Goal: Task Accomplishment & Management: Complete application form

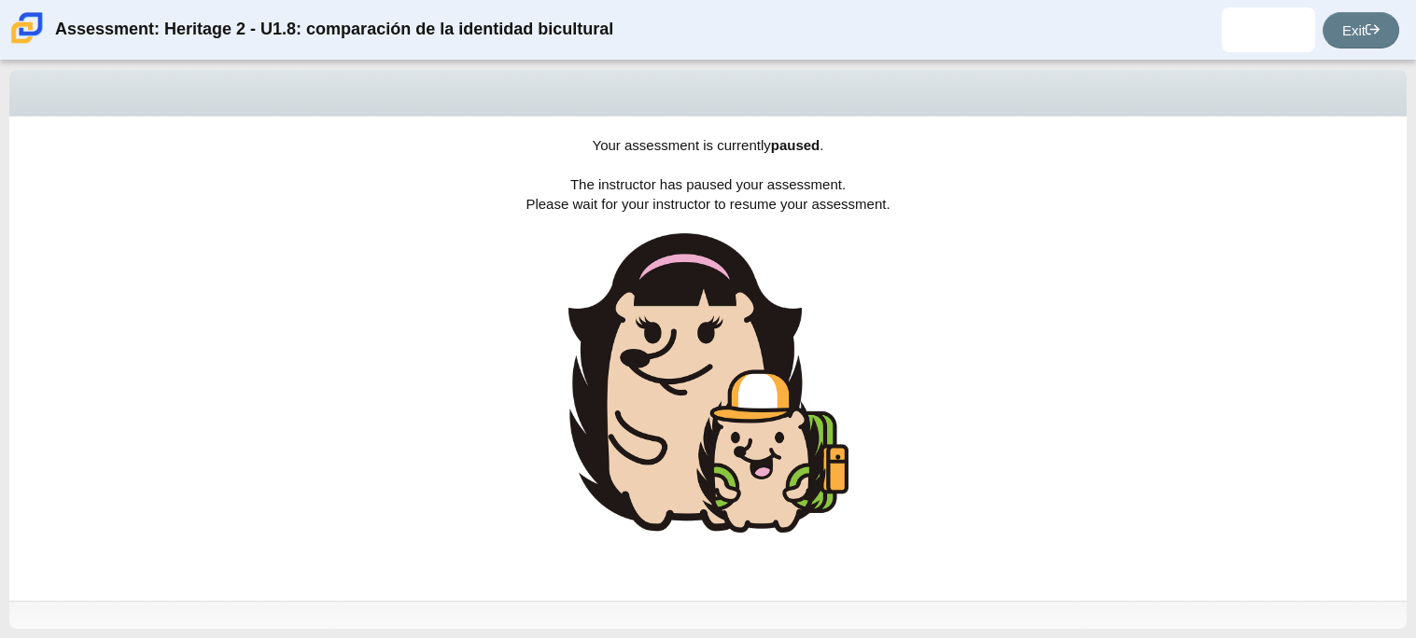
click at [792, 150] on b "paused" at bounding box center [795, 145] width 49 height 16
click at [794, 156] on div "Your assessment is currently paused . The instructor has paused your assessment…" at bounding box center [707, 359] width 1397 height 484
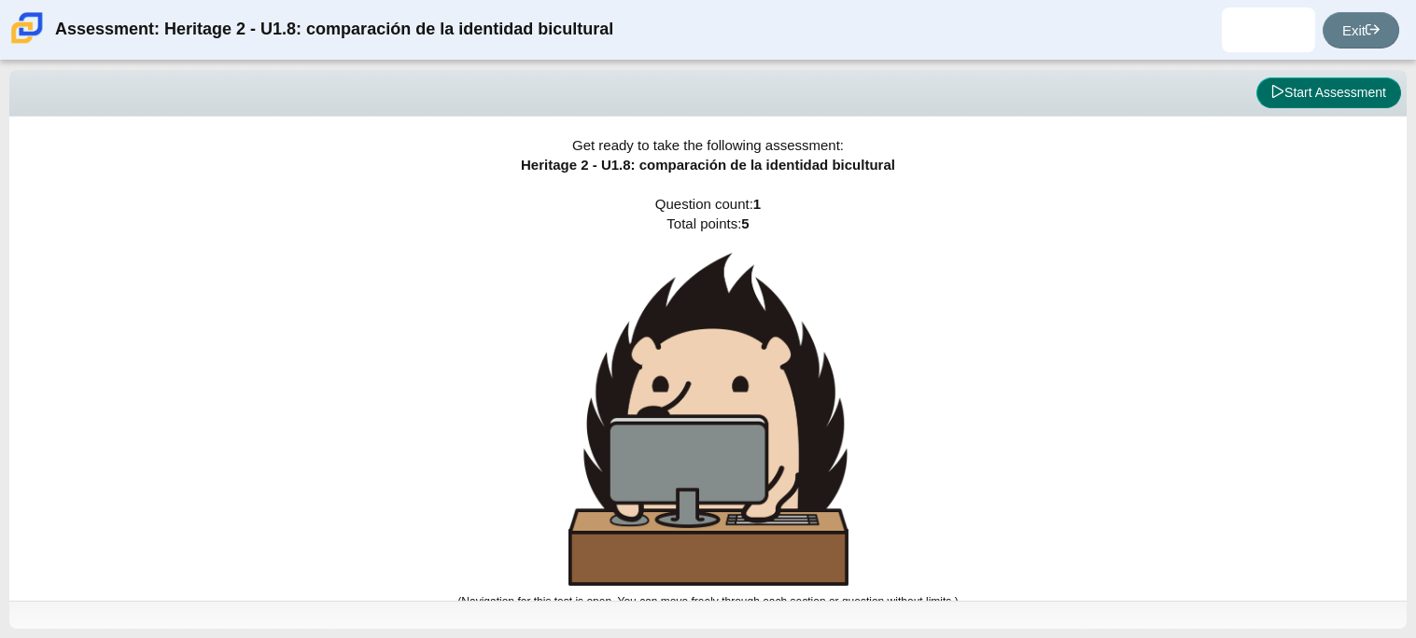
click at [1314, 91] on button "Start Assessment" at bounding box center [1328, 93] width 145 height 32
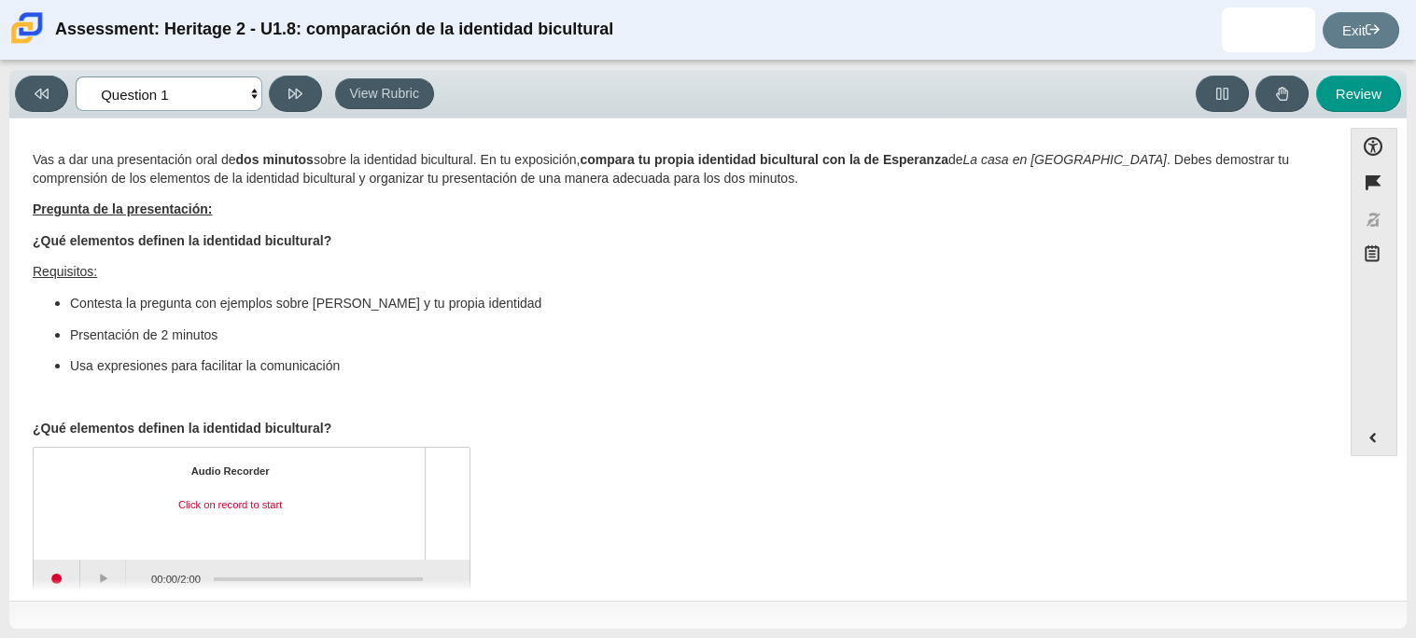
click at [225, 106] on select "Questions Question 1 Review Review Answers" at bounding box center [169, 94] width 187 height 35
click at [221, 94] on select "Questions Question 1 Review Review Answers" at bounding box center [169, 94] width 187 height 35
click at [711, 380] on div "Vas a dar una presentación oral de dos minutos sobre la identidad bicultural. E…" at bounding box center [675, 294] width 1285 height 287
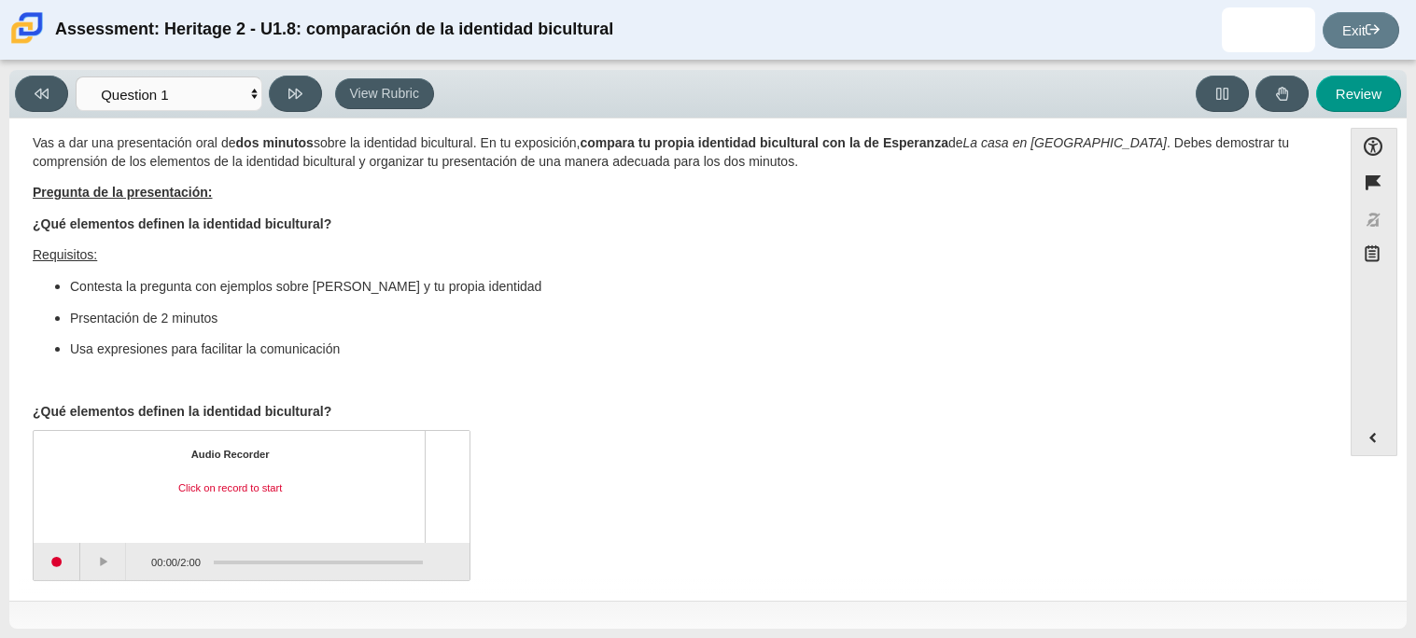
scroll to position [7, 0]
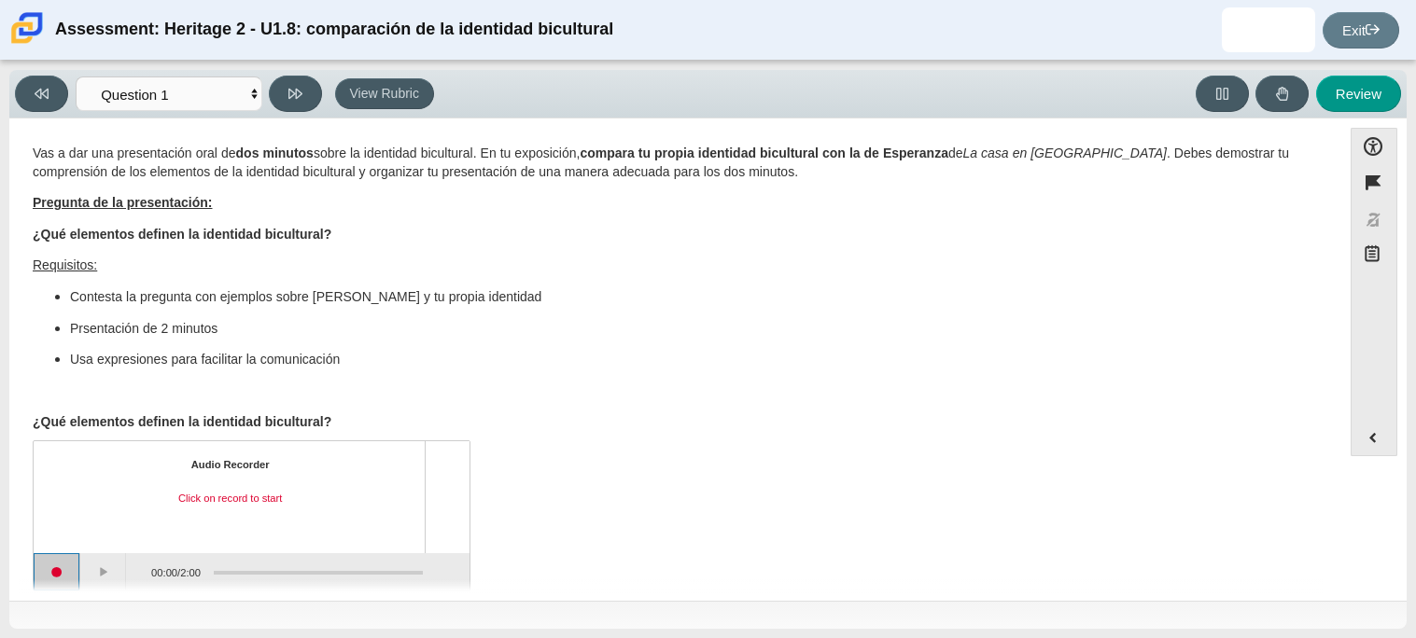
click at [65, 566] on button "Start recording" at bounding box center [57, 571] width 47 height 37
click at [69, 574] on button "Stop recording" at bounding box center [57, 571] width 47 height 37
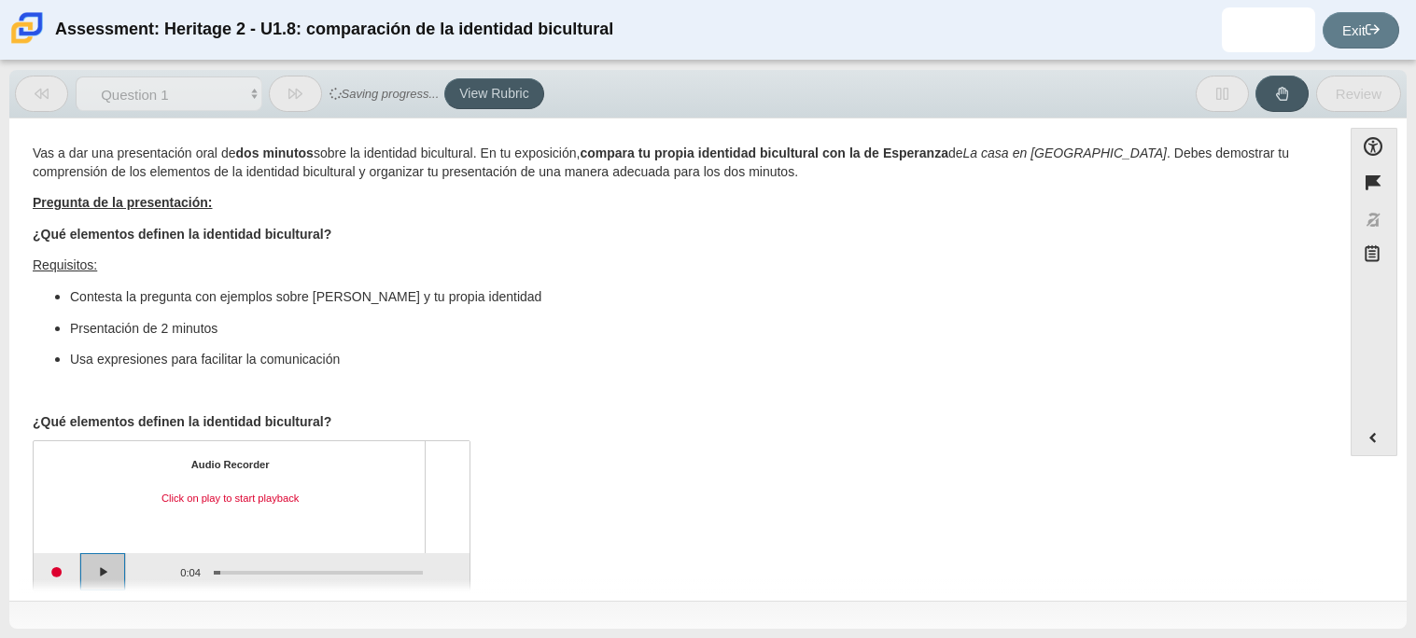
click at [92, 576] on button "Play" at bounding box center [103, 571] width 47 height 37
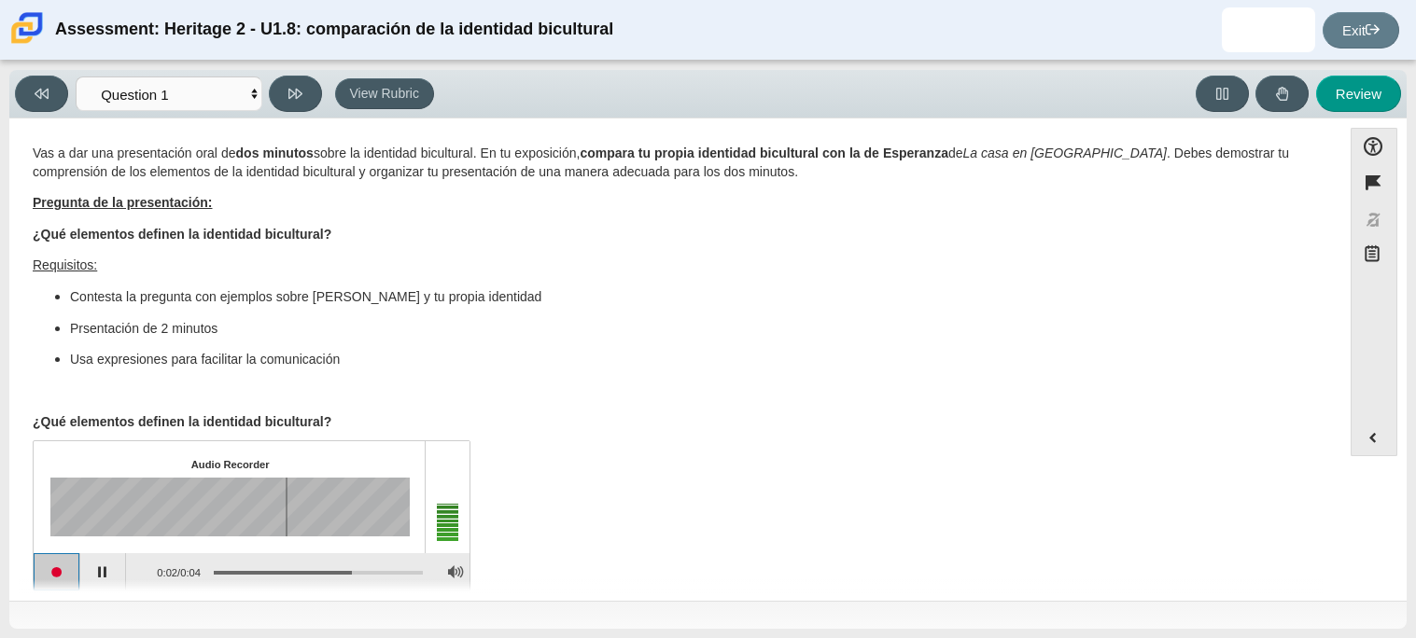
click at [65, 574] on button "Start recording" at bounding box center [57, 571] width 47 height 37
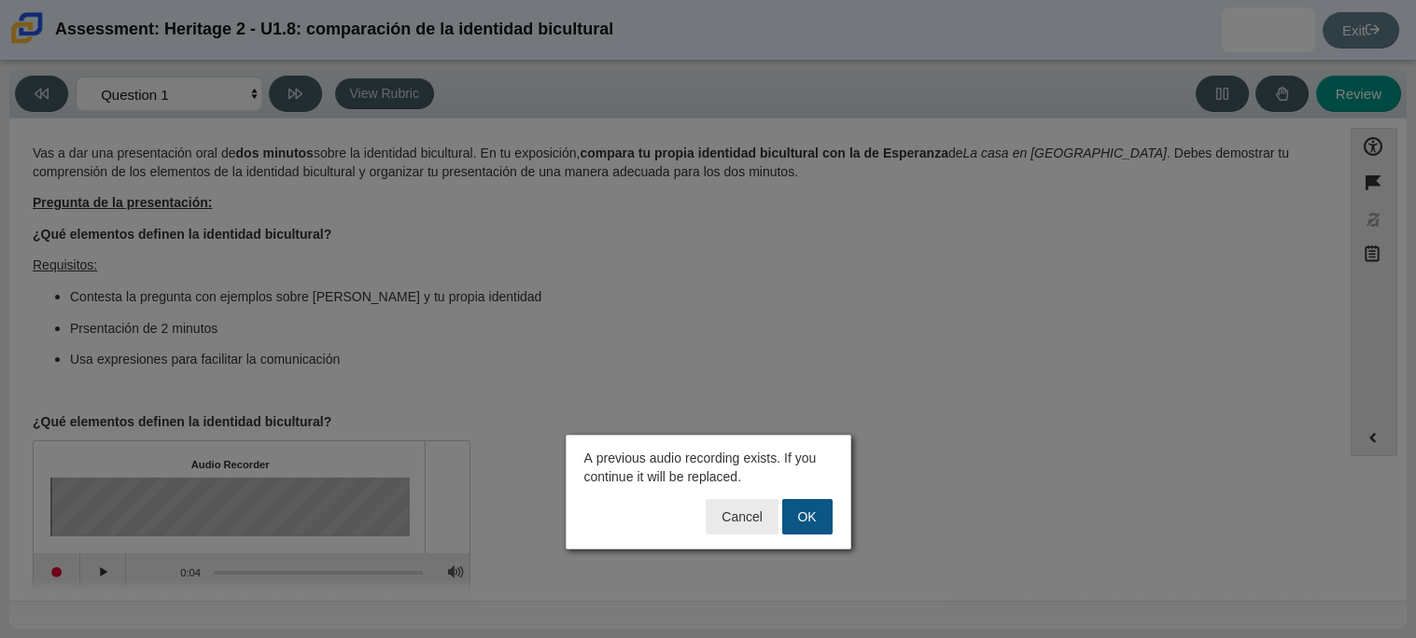
click at [796, 517] on button "OK" at bounding box center [807, 516] width 50 height 35
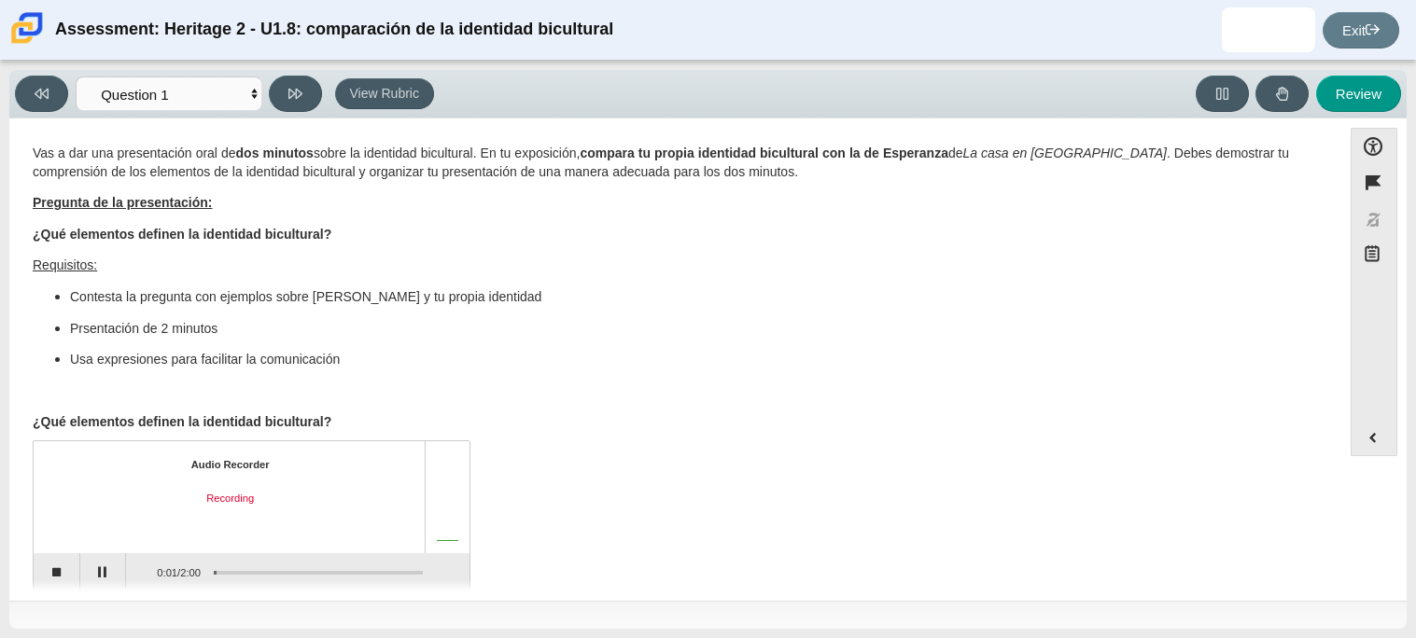
click at [111, 581] on div "Question Vas a dar una presentación oral de dos minutos sobre la identidad bicu…" at bounding box center [675, 362] width 1313 height 461
click at [105, 575] on button "Pause" at bounding box center [103, 571] width 47 height 37
click at [62, 571] on button "Stop recording" at bounding box center [57, 571] width 47 height 37
click at [113, 561] on button "Play" at bounding box center [103, 571] width 47 height 37
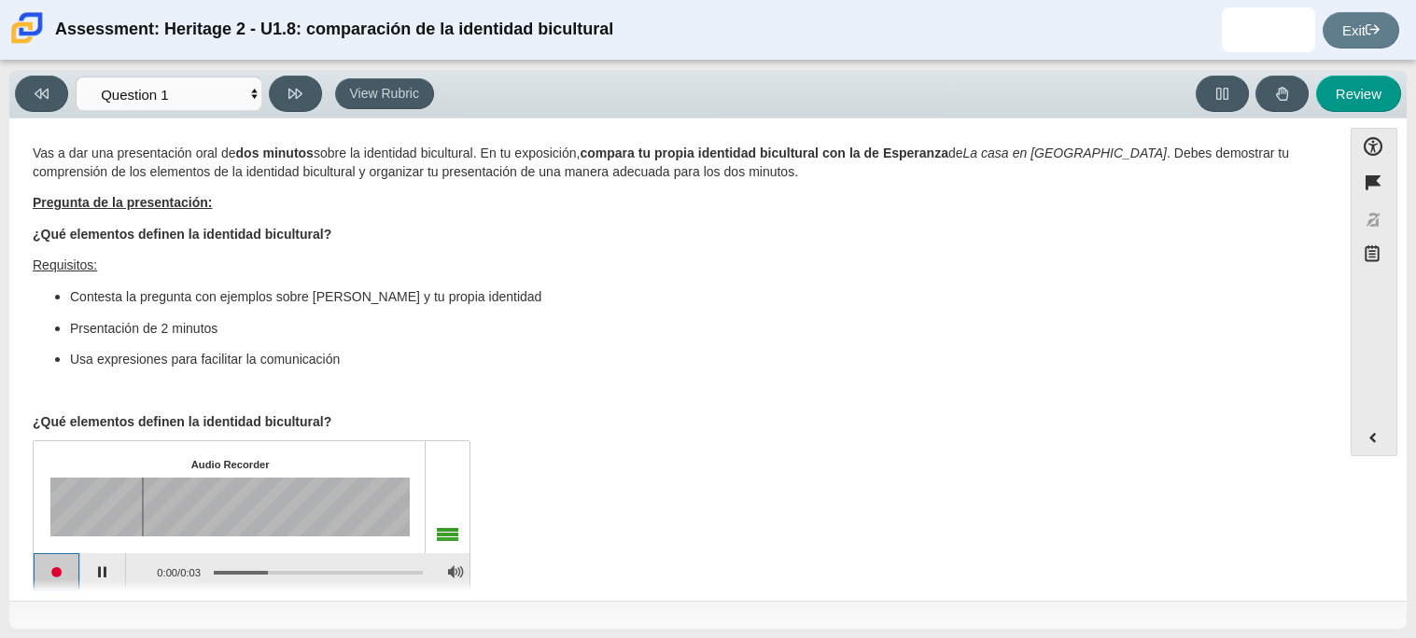
click at [57, 574] on button "Start recording" at bounding box center [57, 571] width 47 height 37
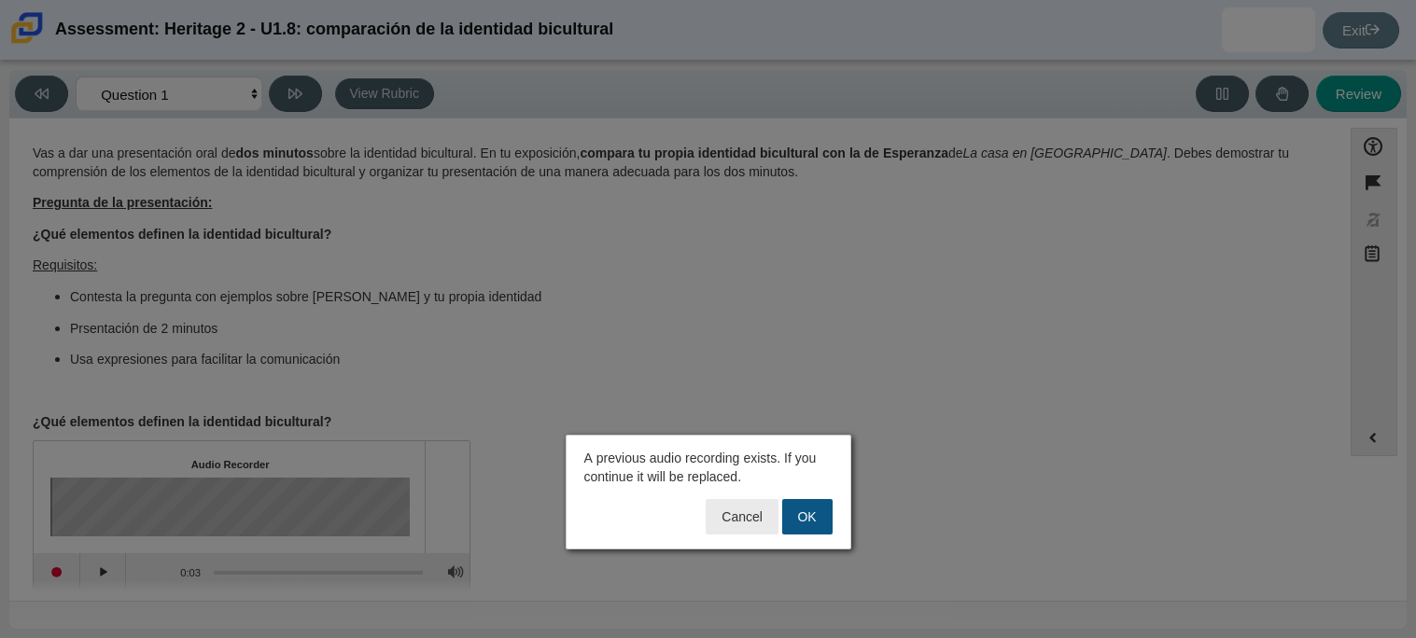
click at [805, 523] on button "OK" at bounding box center [807, 516] width 50 height 35
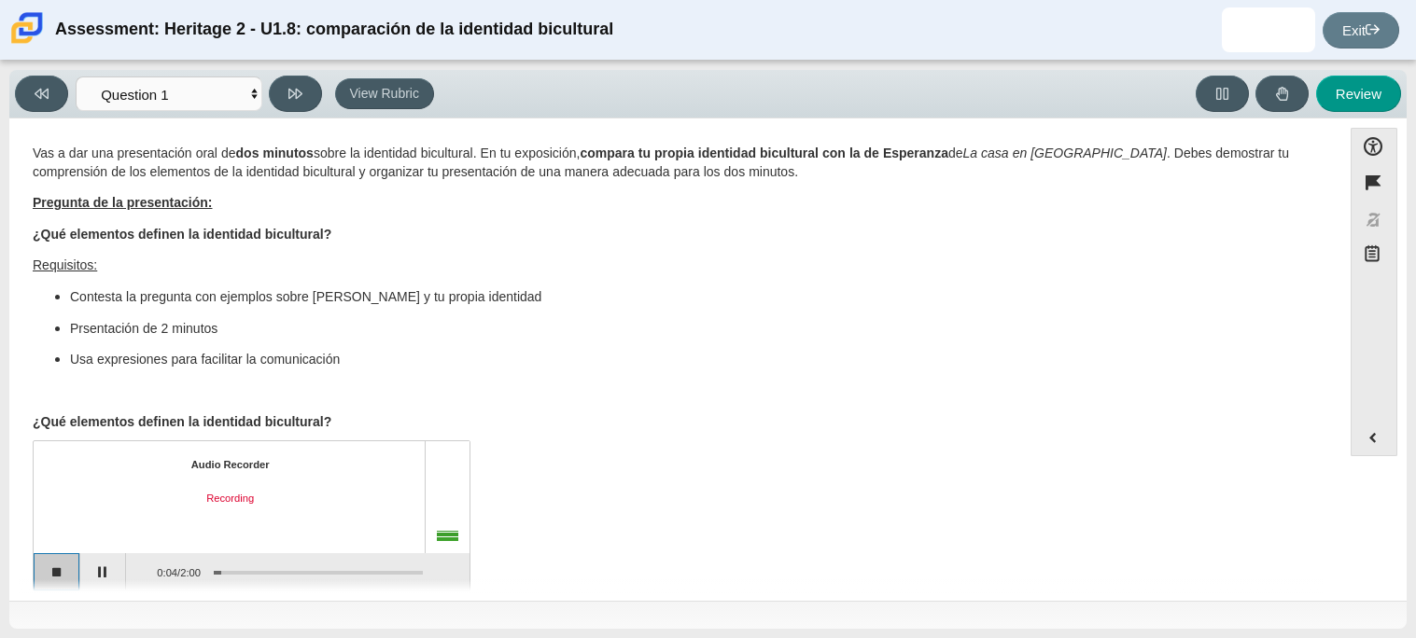
click at [53, 570] on button "Stop recording" at bounding box center [57, 571] width 47 height 37
click at [55, 574] on button "Start recording" at bounding box center [57, 571] width 47 height 37
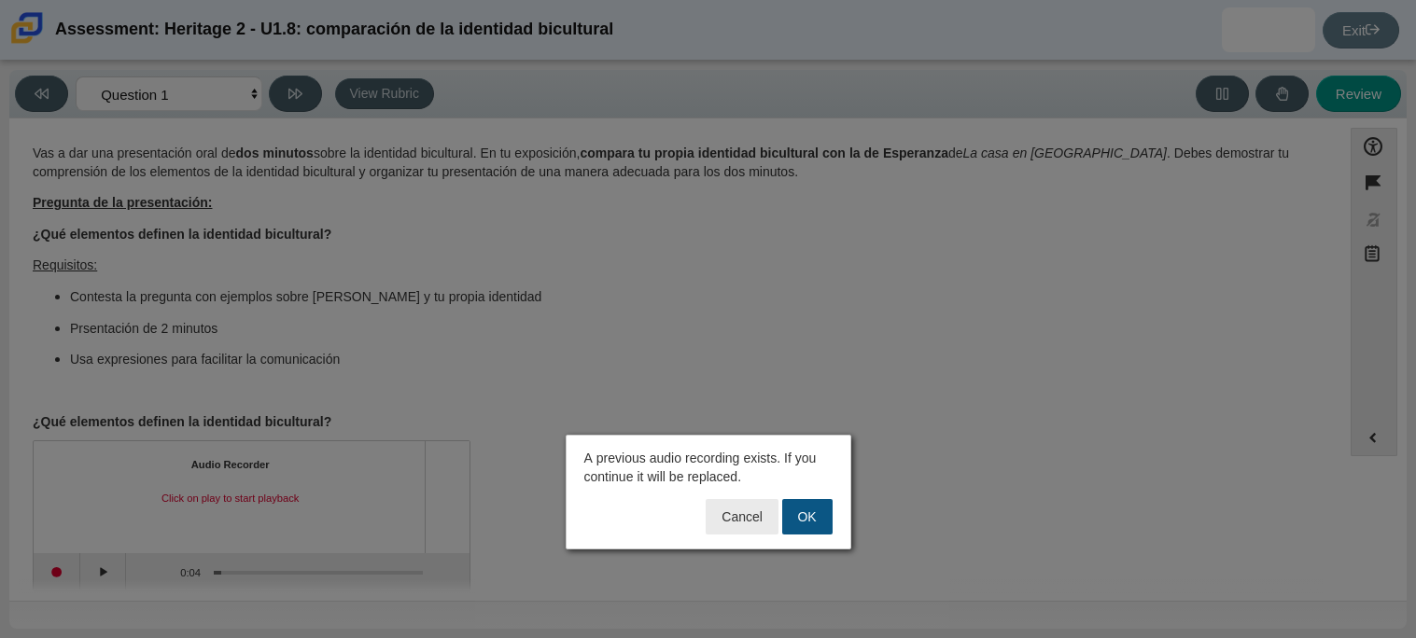
click at [802, 521] on button "OK" at bounding box center [807, 516] width 50 height 35
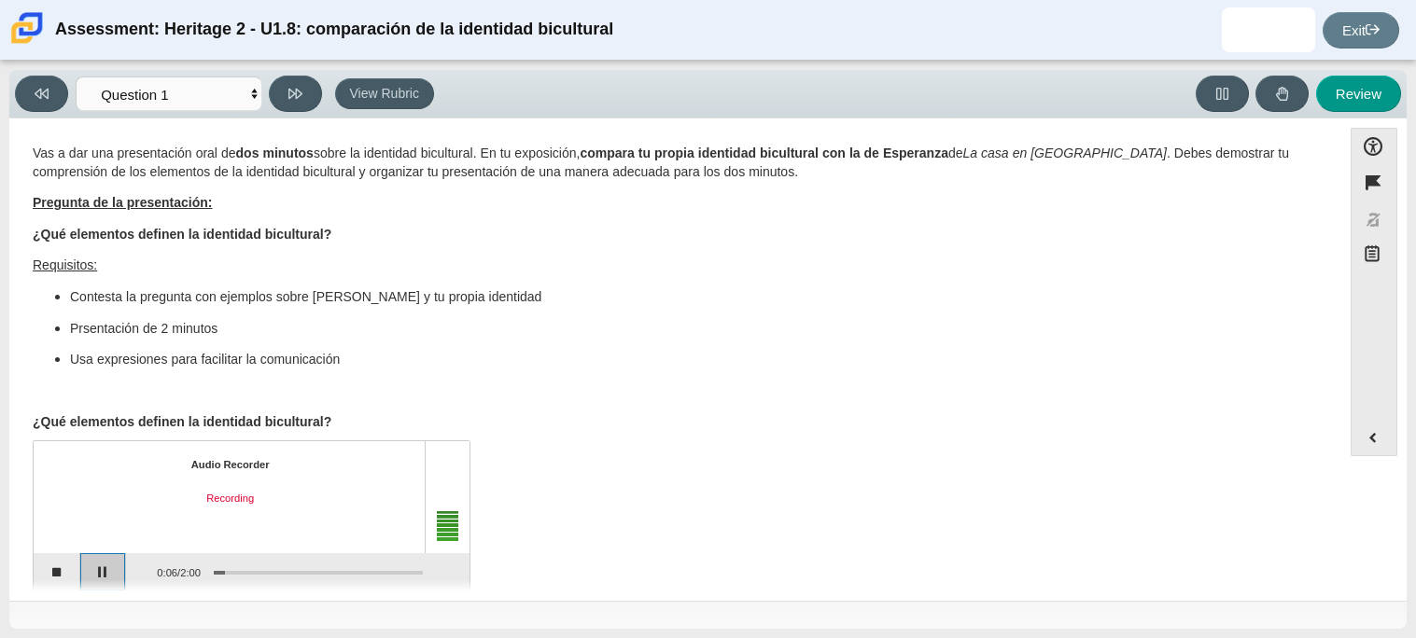
click at [106, 567] on button "Pause" at bounding box center [103, 571] width 47 height 37
click at [93, 566] on button "Continue recording" at bounding box center [103, 571] width 47 height 37
click at [92, 569] on button "Pause" at bounding box center [103, 571] width 47 height 37
click at [66, 569] on button "Stop recording" at bounding box center [57, 571] width 47 height 37
click at [68, 567] on button "Start recording" at bounding box center [57, 571] width 47 height 37
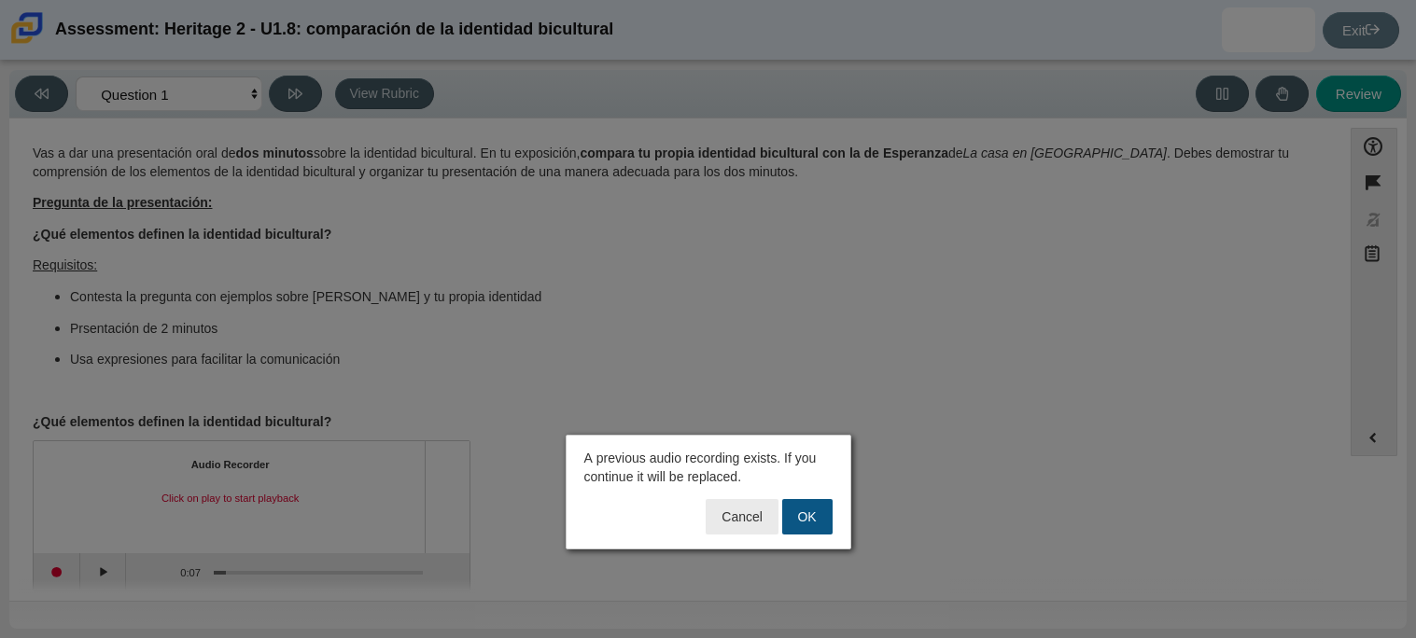
click at [802, 510] on button "OK" at bounding box center [807, 516] width 50 height 35
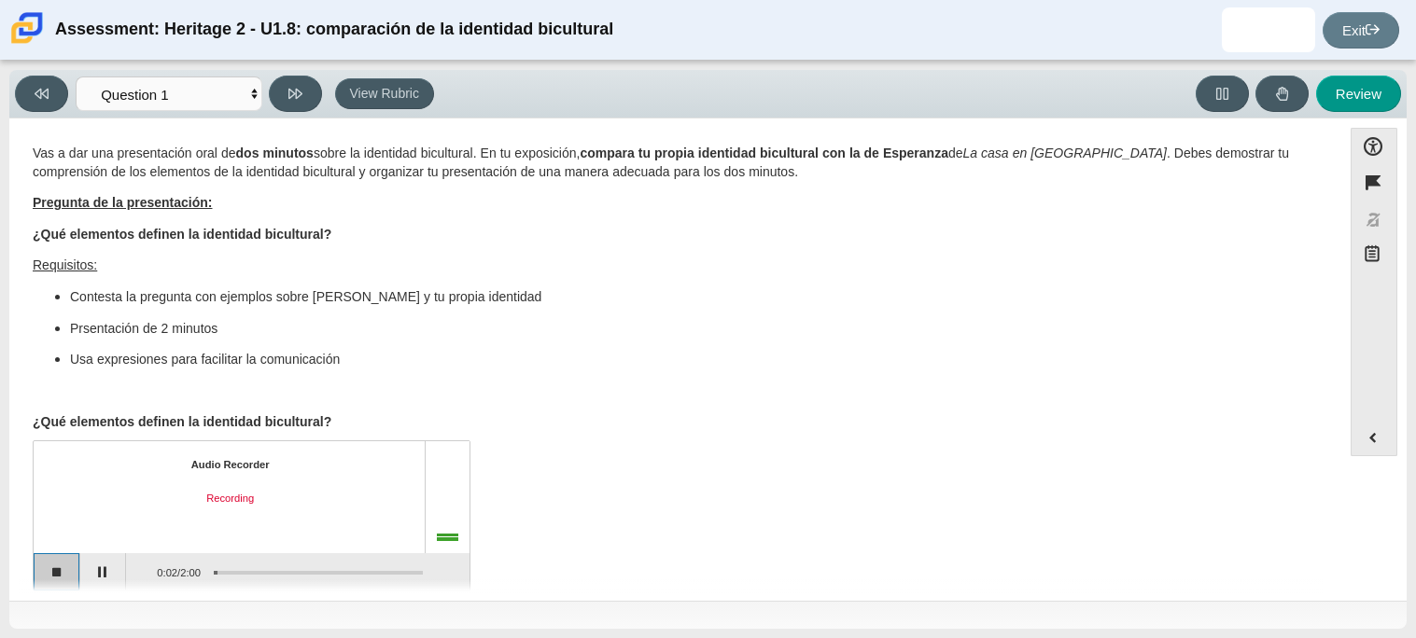
click at [61, 571] on button "Stop recording" at bounding box center [57, 571] width 47 height 37
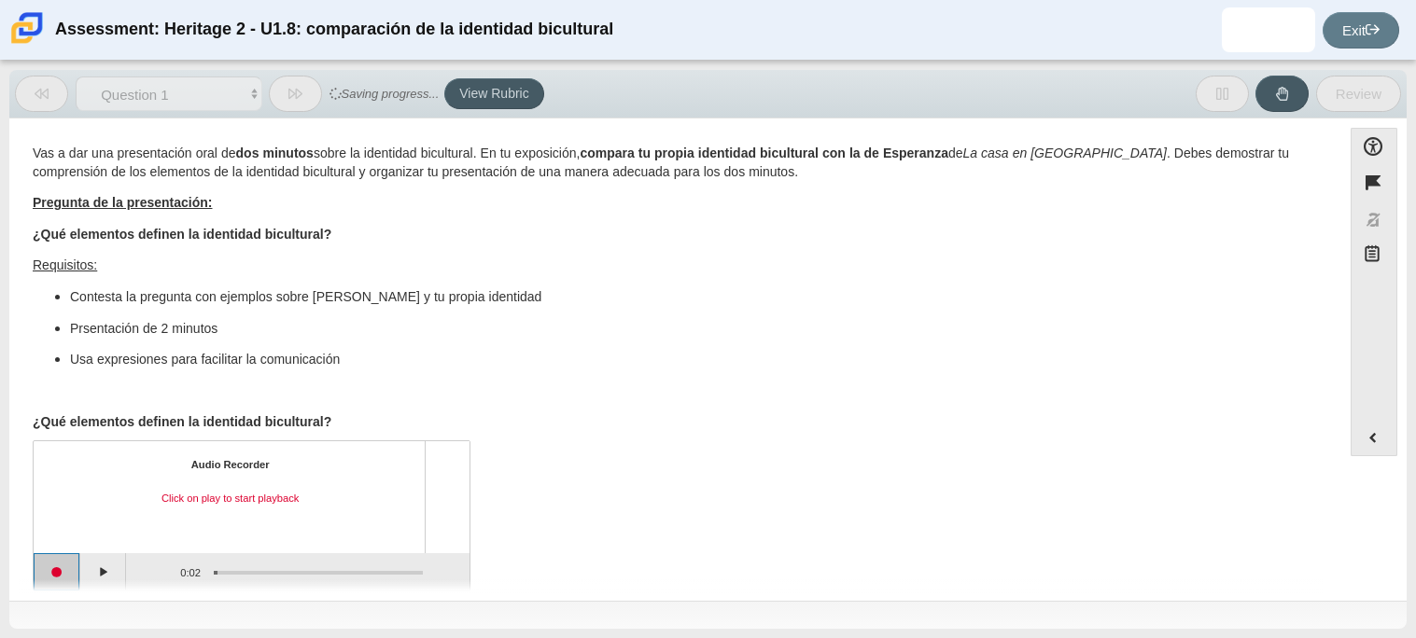
click at [77, 574] on button "Start recording" at bounding box center [57, 571] width 47 height 37
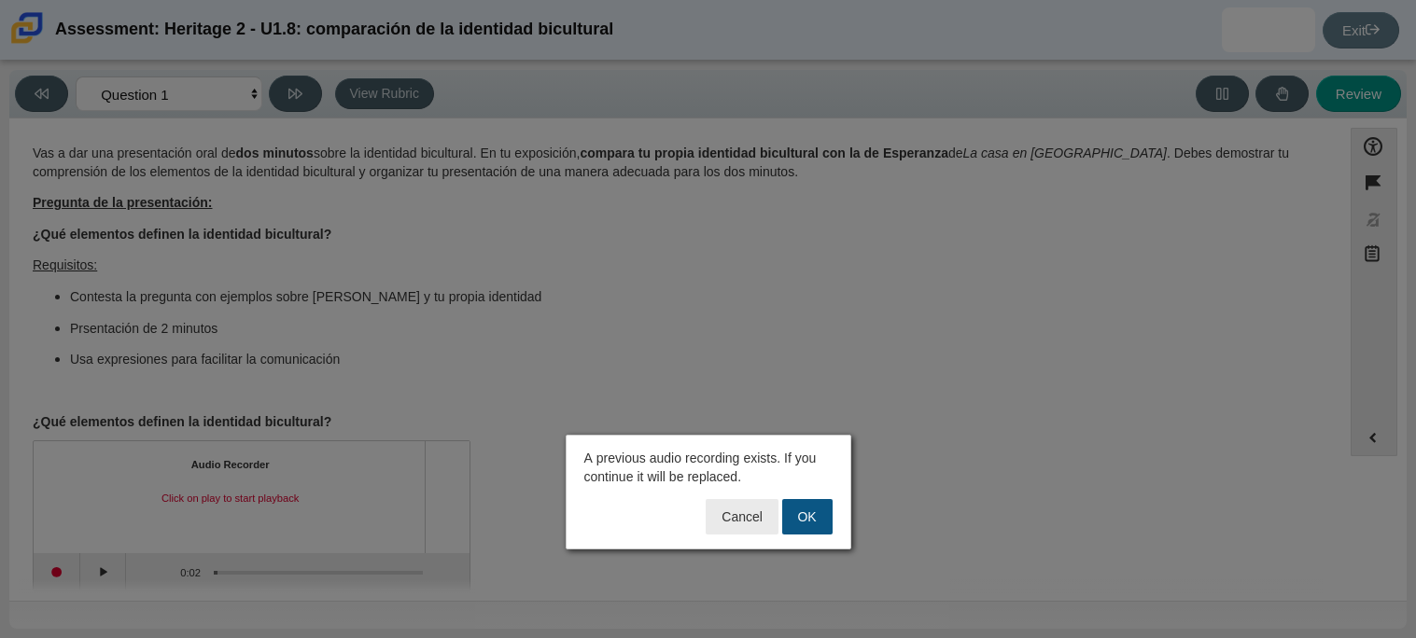
click at [814, 508] on button "OK" at bounding box center [807, 516] width 50 height 35
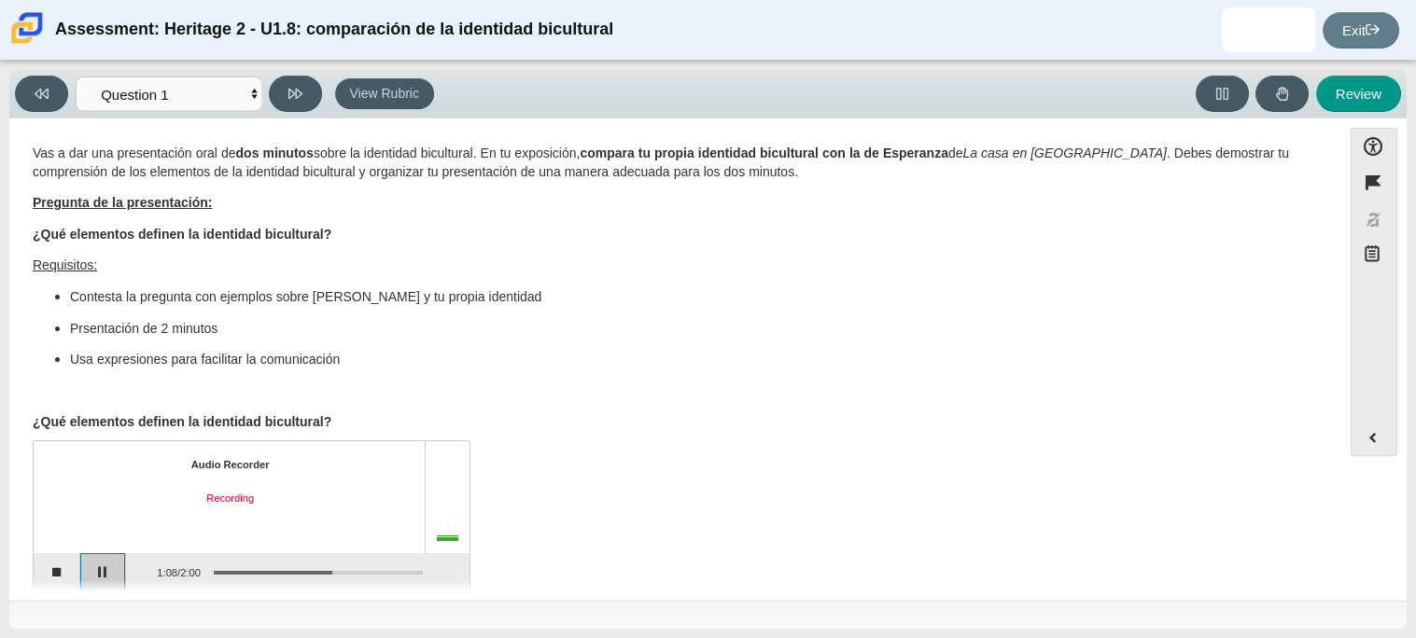
click at [98, 569] on button "Pause" at bounding box center [103, 571] width 47 height 37
click at [94, 577] on button "Continue recording" at bounding box center [103, 571] width 47 height 37
click at [65, 576] on button "Stop recording" at bounding box center [57, 571] width 47 height 37
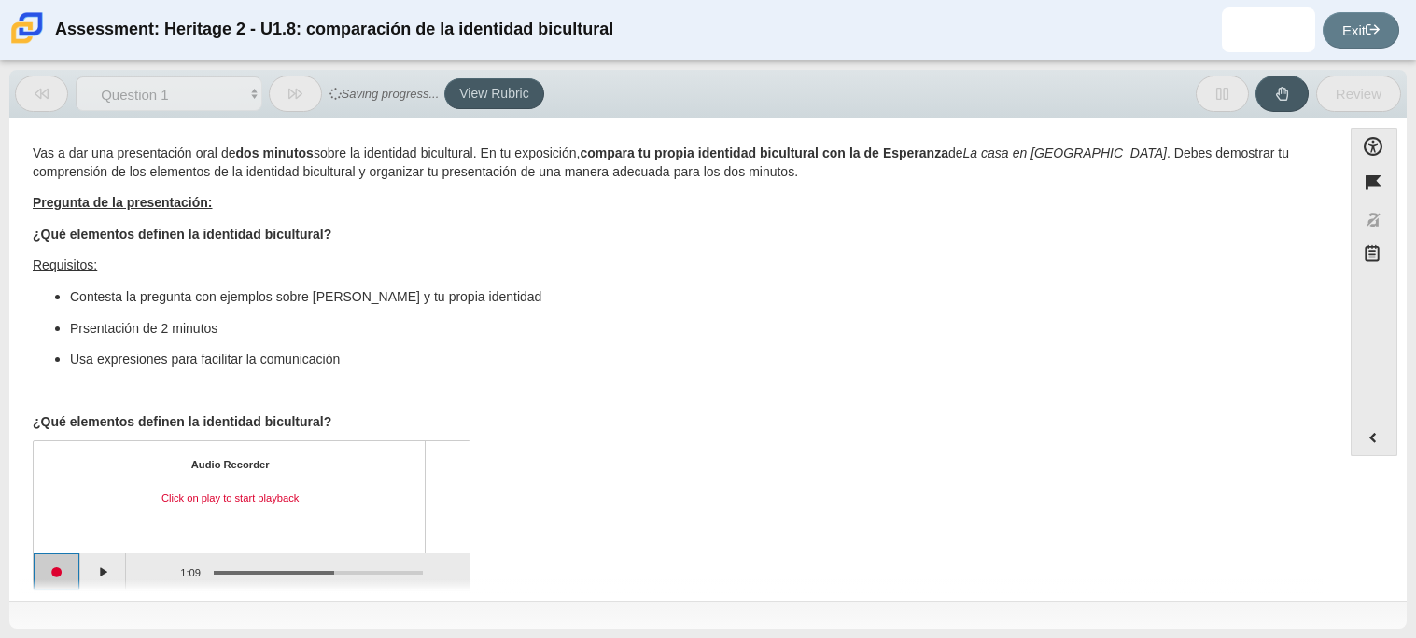
click at [64, 576] on button "Start recording" at bounding box center [57, 571] width 47 height 37
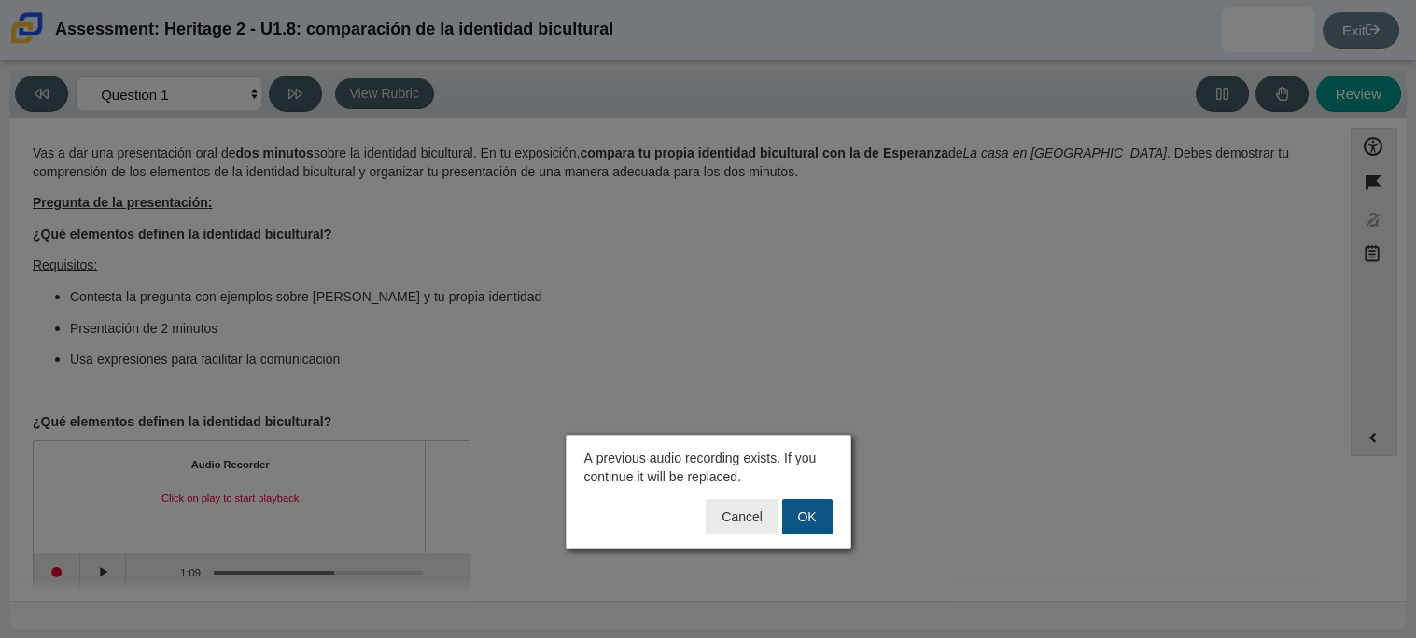
click at [814, 505] on button "OK" at bounding box center [807, 516] width 50 height 35
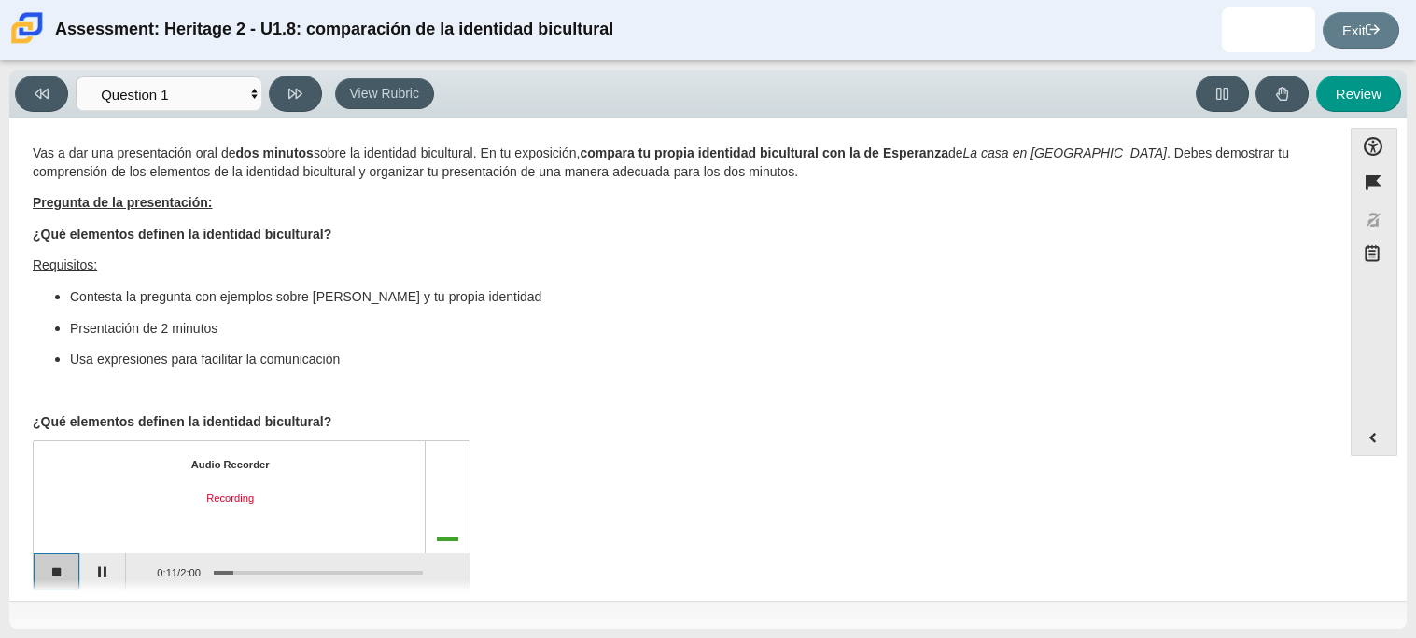
click at [63, 566] on button "Stop recording" at bounding box center [57, 571] width 47 height 37
click at [48, 572] on button "Start recording" at bounding box center [57, 571] width 47 height 37
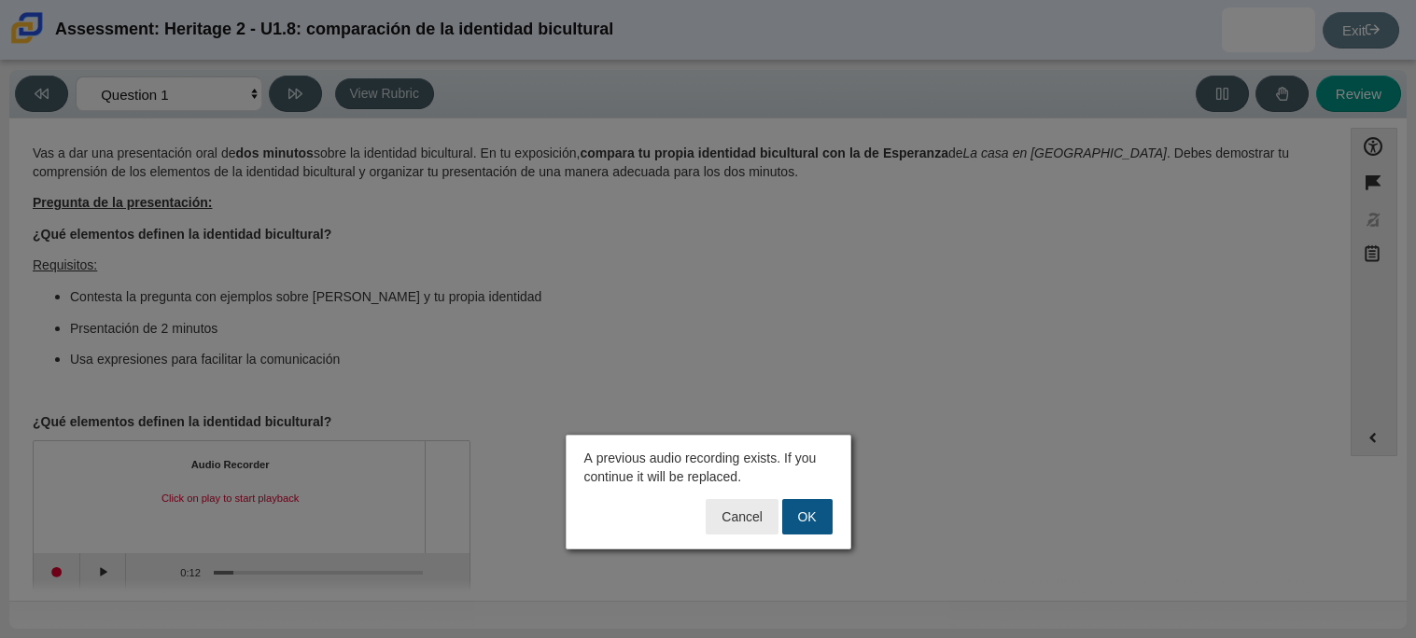
click at [793, 520] on button "OK" at bounding box center [807, 516] width 50 height 35
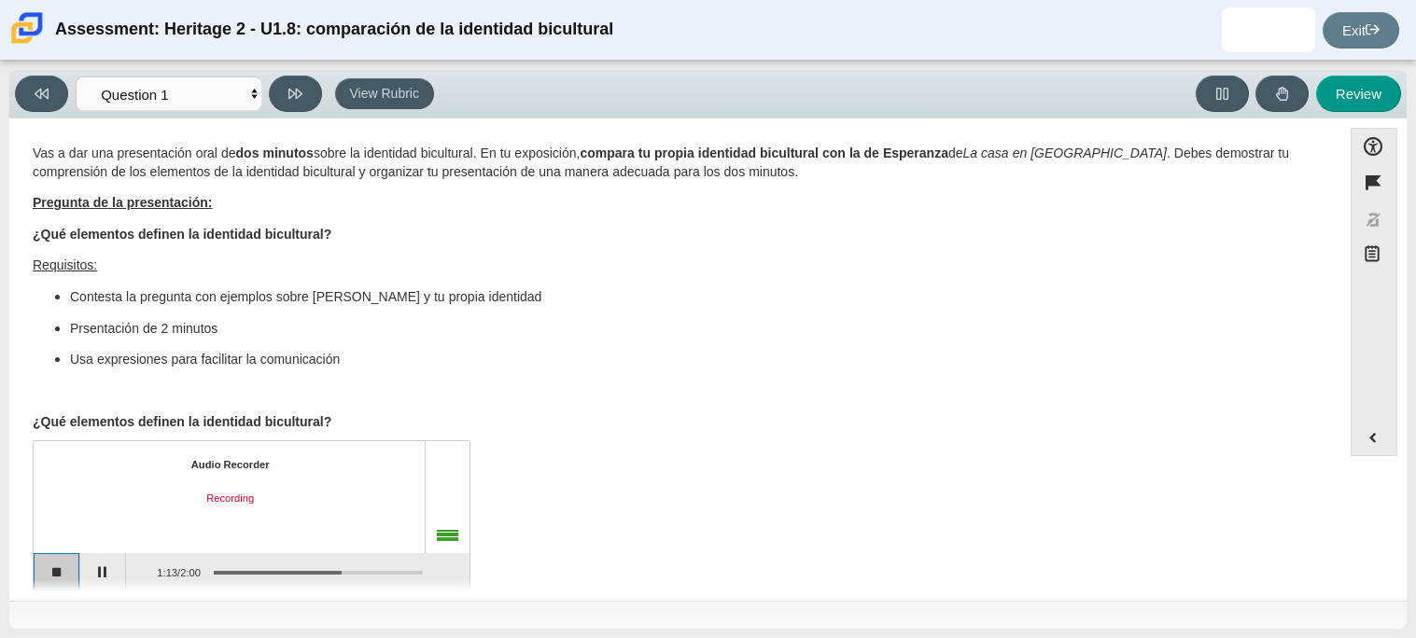
click at [34, 563] on button "Stop recording" at bounding box center [57, 571] width 47 height 37
click at [66, 569] on button "Start recording" at bounding box center [57, 571] width 47 height 37
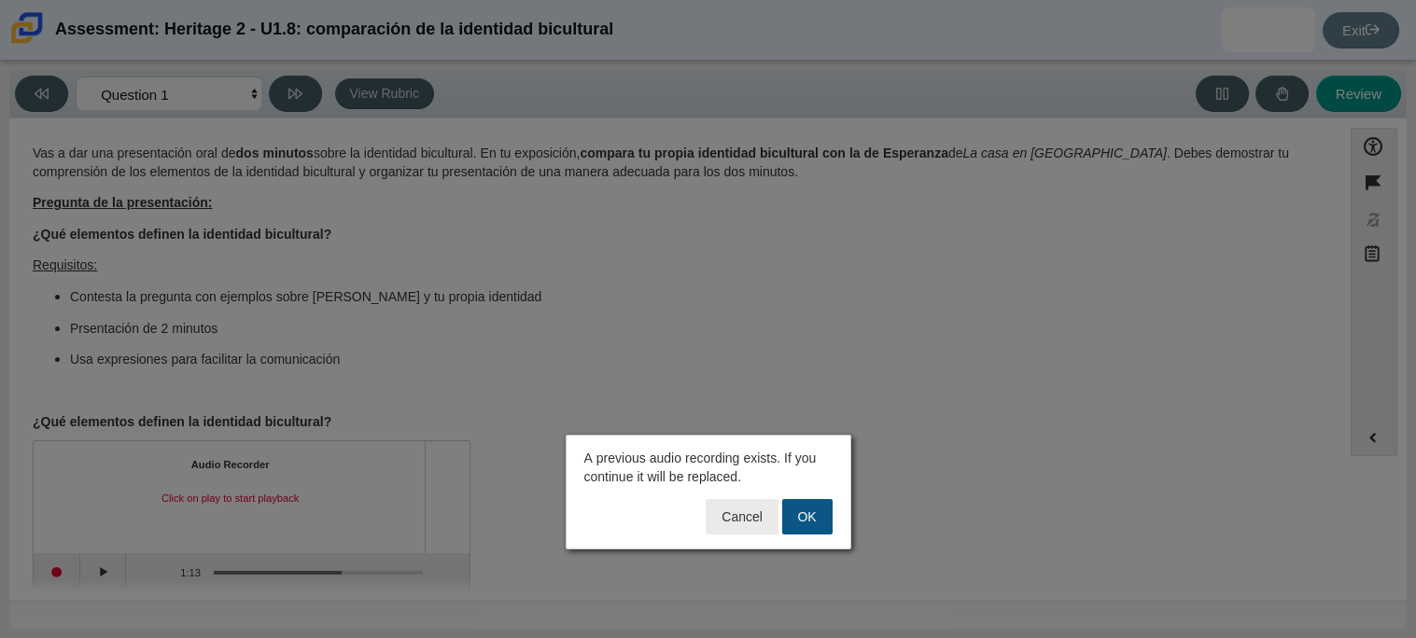
click at [824, 504] on button "OK" at bounding box center [807, 516] width 50 height 35
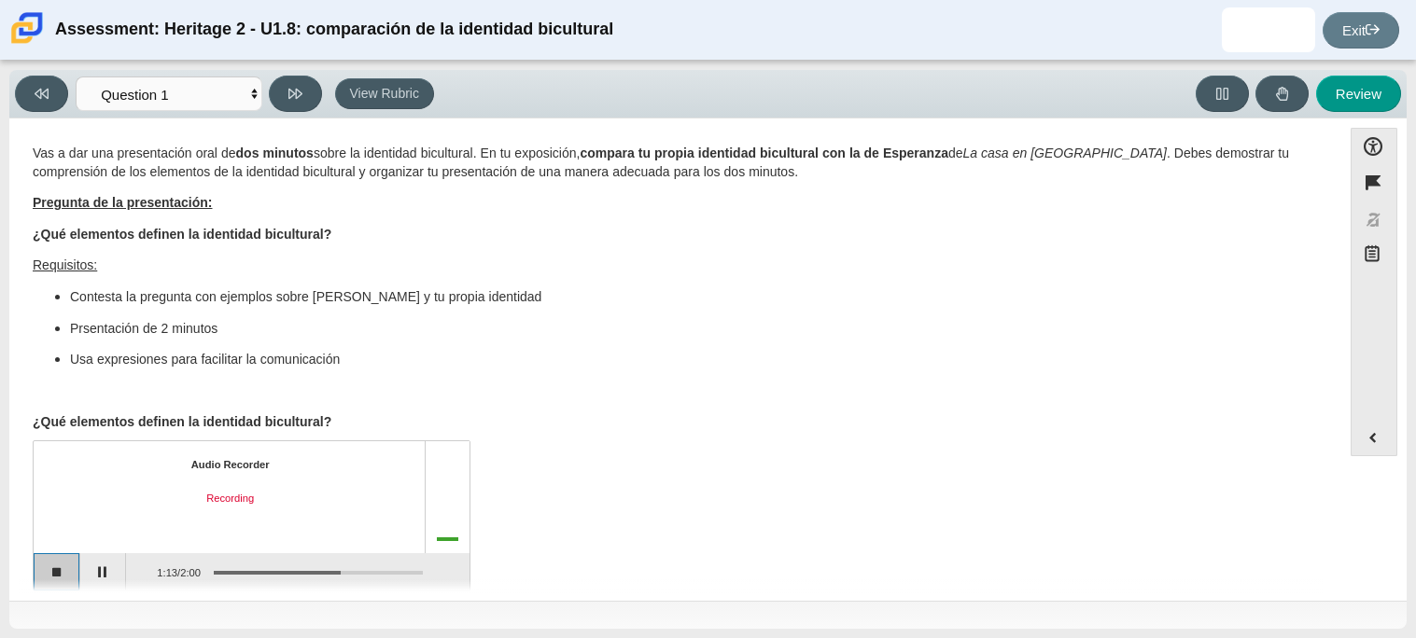
click at [39, 569] on button "Stop recording" at bounding box center [57, 571] width 47 height 37
click at [95, 566] on button "Play" at bounding box center [103, 571] width 47 height 37
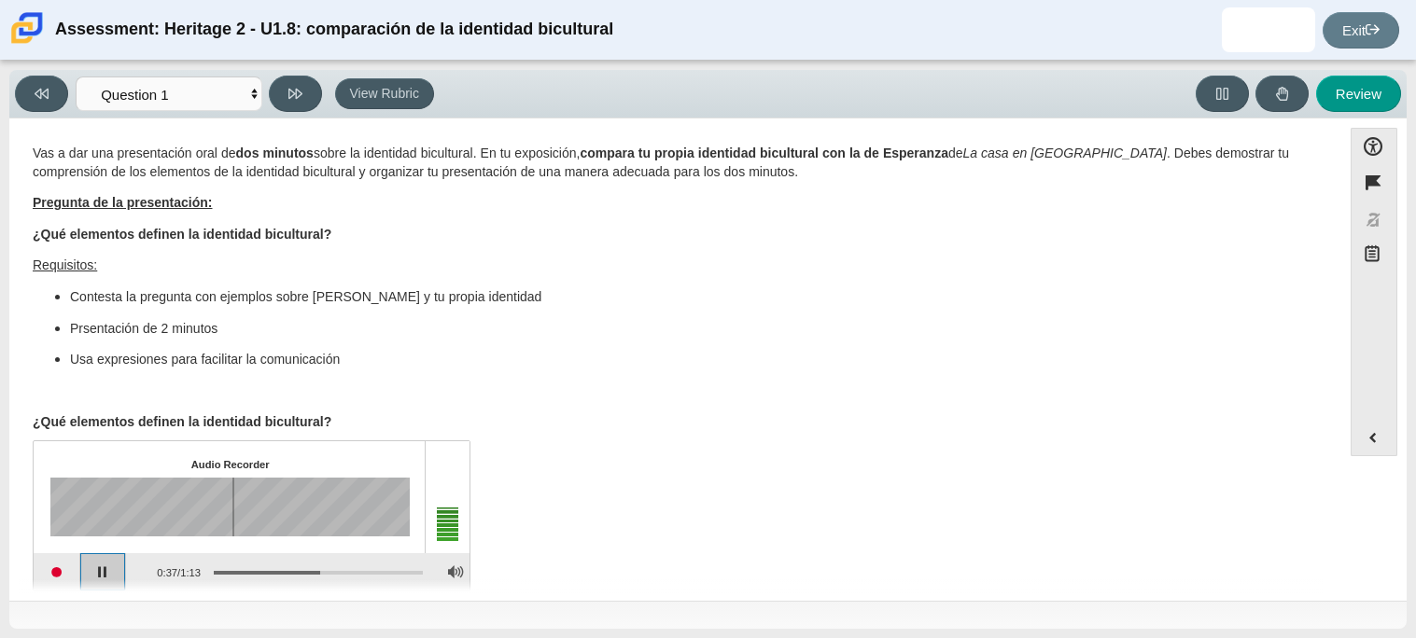
click at [114, 566] on button "Pause playback" at bounding box center [103, 571] width 47 height 37
click at [114, 566] on button "Continue playback" at bounding box center [103, 571] width 47 height 37
click at [54, 575] on button "Start recording" at bounding box center [57, 571] width 47 height 37
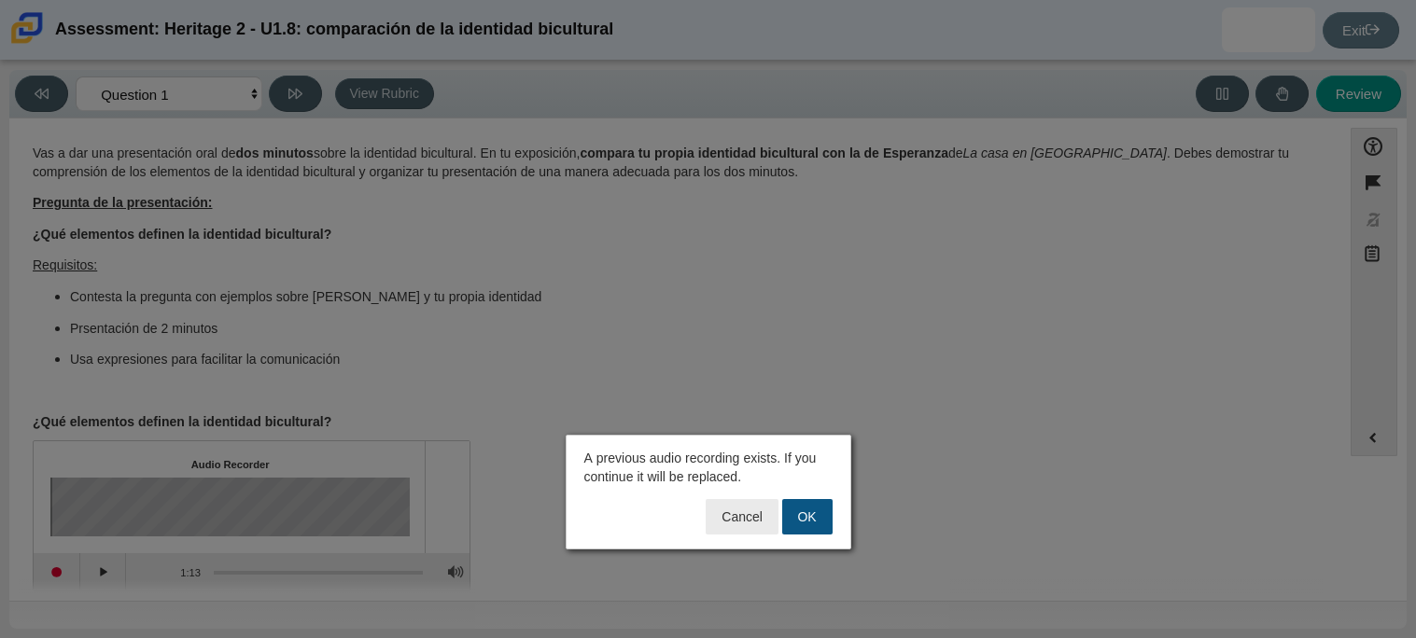
click at [816, 516] on button "OK" at bounding box center [807, 516] width 50 height 35
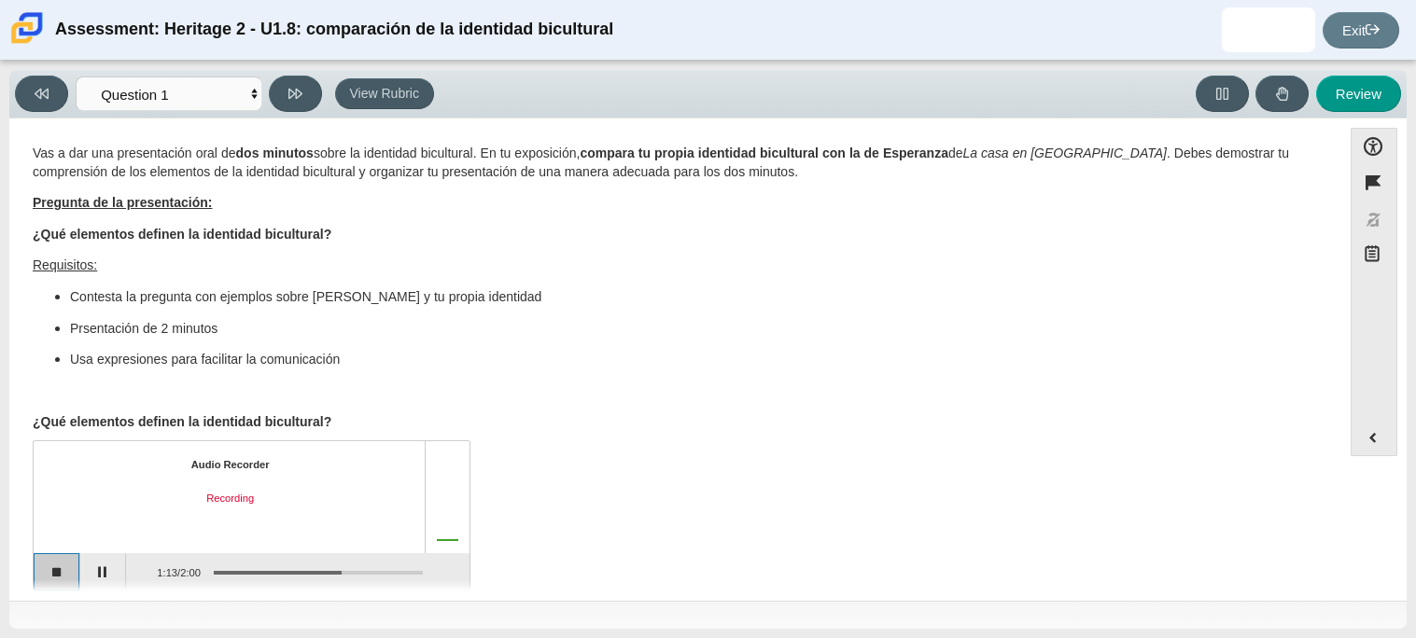
click at [64, 568] on button "Stop recording" at bounding box center [57, 571] width 47 height 37
click at [297, 90] on icon at bounding box center [295, 94] width 14 height 14
select select "review"
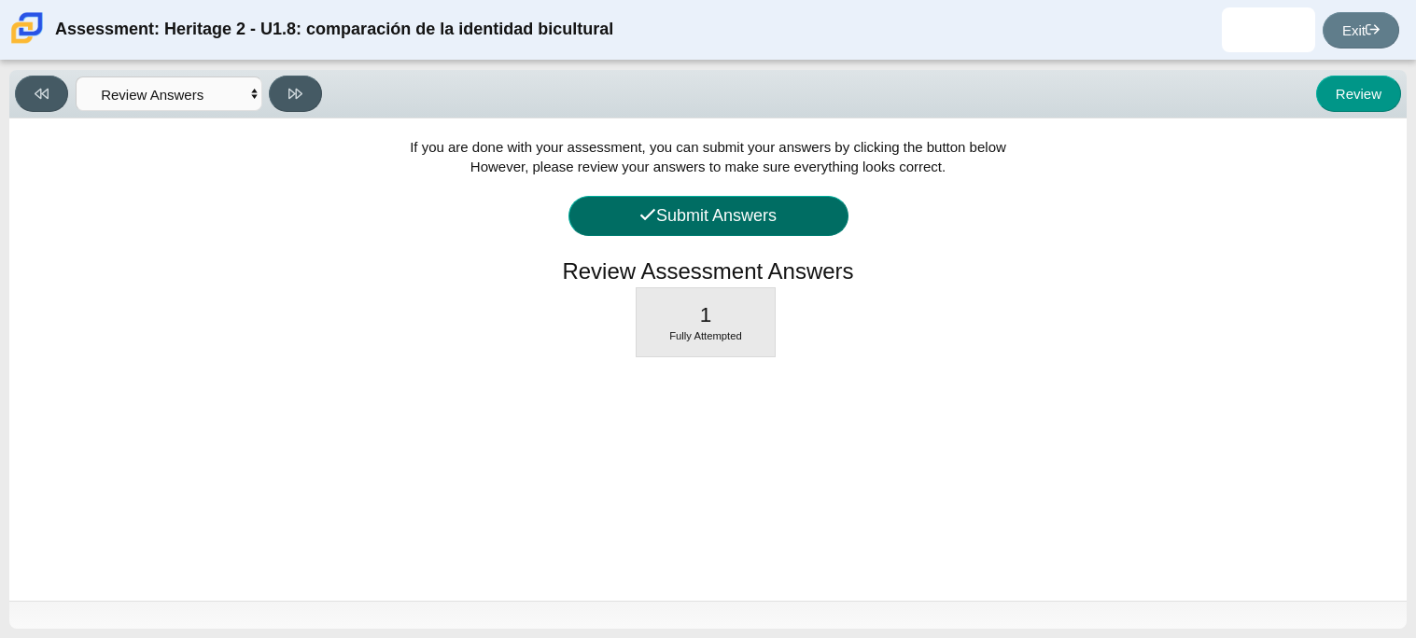
click at [676, 222] on button "Submit Answers" at bounding box center [708, 216] width 280 height 40
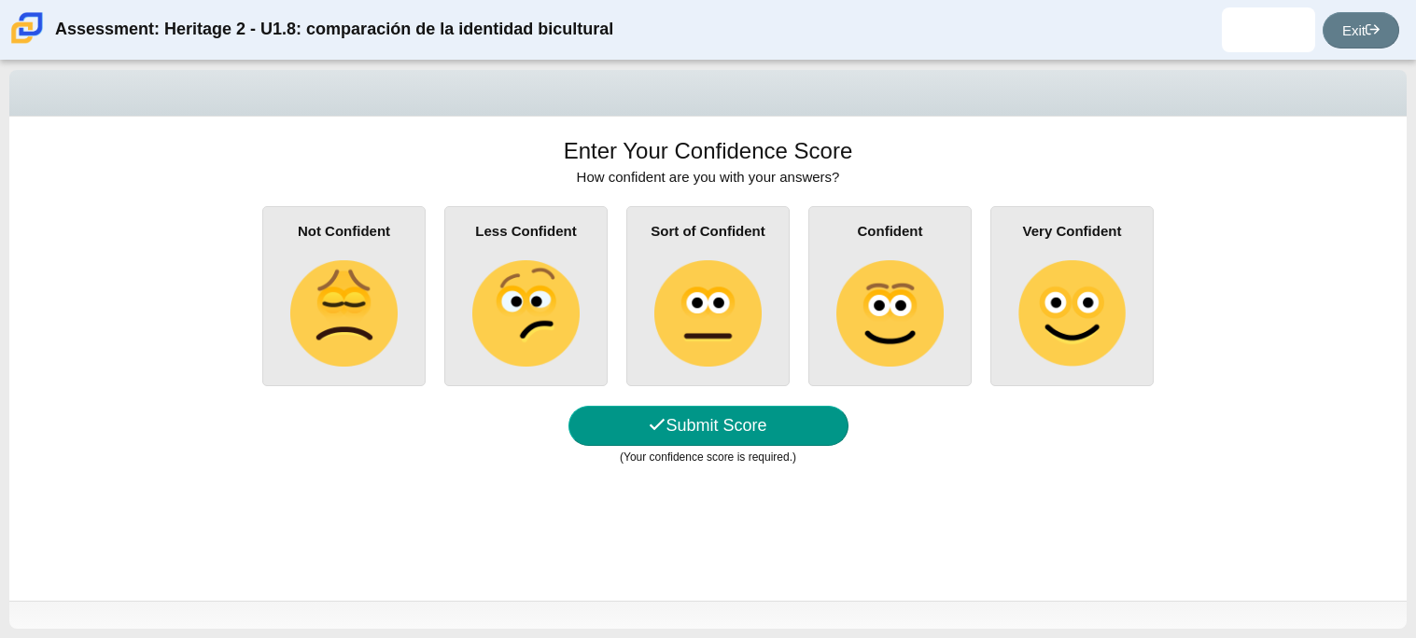
click at [674, 316] on img at bounding box center [707, 313] width 106 height 106
click at [0, 0] on input "Sort of Confident" at bounding box center [0, 0] width 0 height 0
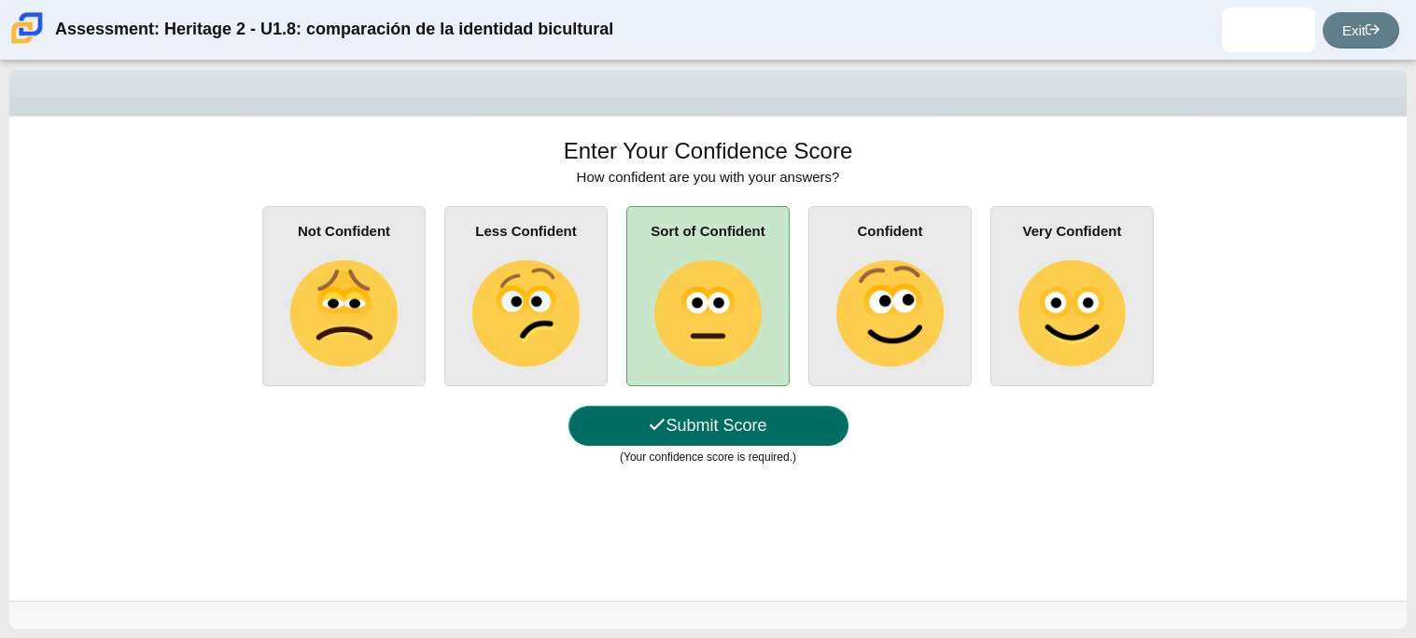
click at [704, 423] on button "Submit Score" at bounding box center [708, 426] width 280 height 40
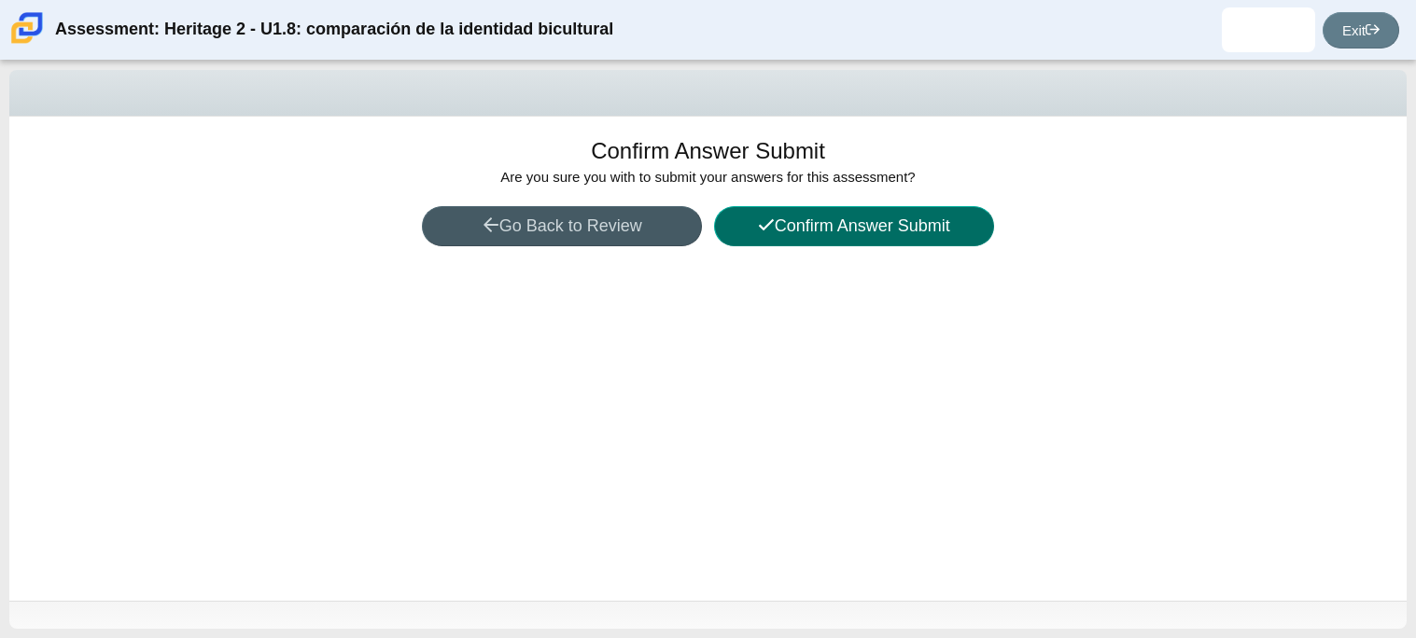
click at [954, 215] on button "Confirm Answer Submit" at bounding box center [854, 226] width 280 height 40
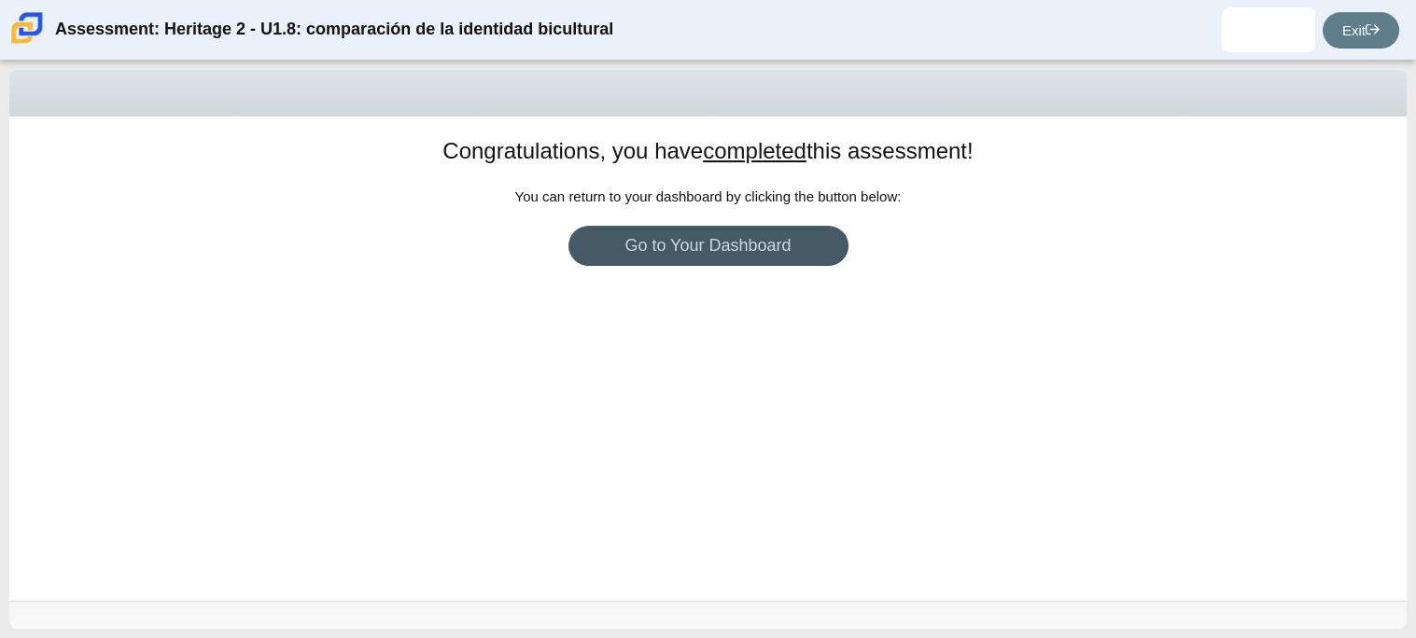
click at [744, 223] on div "Congratulations, you have completed this assessment! You can return to your das…" at bounding box center [707, 359] width 1397 height 484
click at [745, 229] on link "Go to Your Dashboard" at bounding box center [708, 246] width 280 height 40
